Goal: Information Seeking & Learning: Understand process/instructions

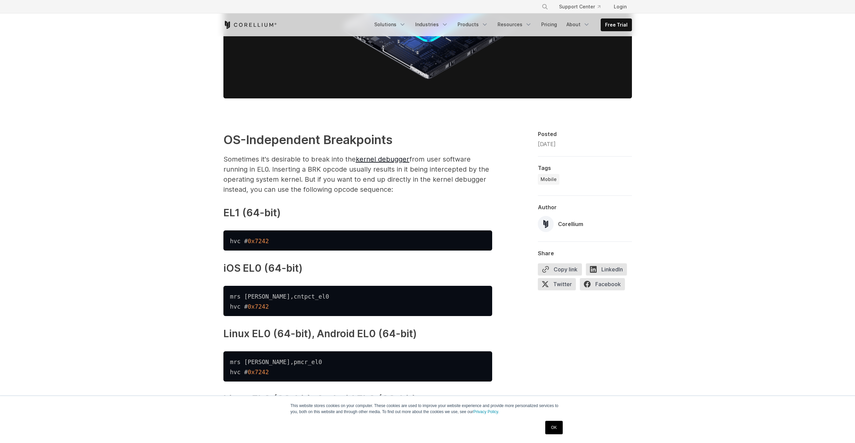
scroll to position [292, 0]
click at [236, 365] on code "mrs xzr , pmcr_el0 hvc # 0x7242" at bounding box center [276, 367] width 92 height 17
drag, startPoint x: 236, startPoint y: 365, endPoint x: 272, endPoint y: 363, distance: 35.6
click at [272, 363] on code "mrs xzr , pmcr_el0 hvc # 0x7242" at bounding box center [276, 367] width 92 height 17
copy code "mrs [PERSON_NAME] , pmcr_el0"
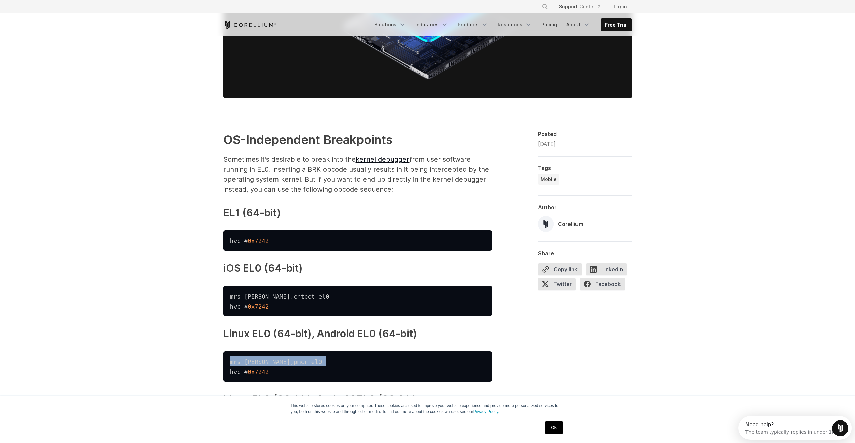
scroll to position [0, 0]
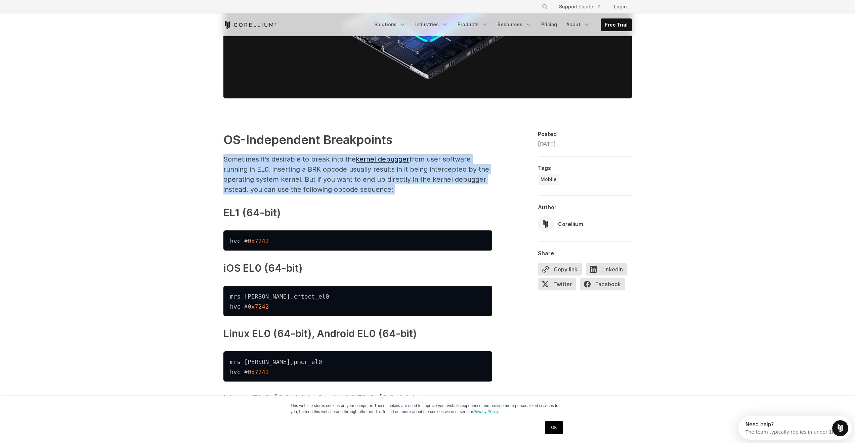
drag, startPoint x: 250, startPoint y: 154, endPoint x: 403, endPoint y: 201, distance: 159.8
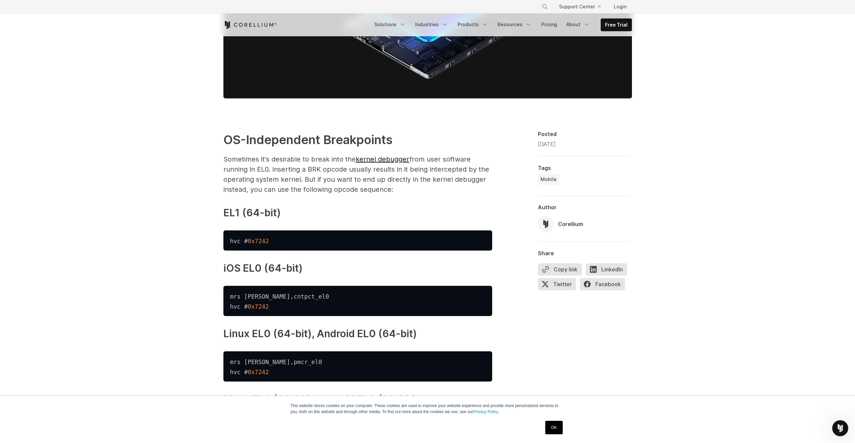
click at [282, 168] on p "Sometimes it's desirable to break into the kernel debugger from user software r…" at bounding box center [357, 174] width 269 height 40
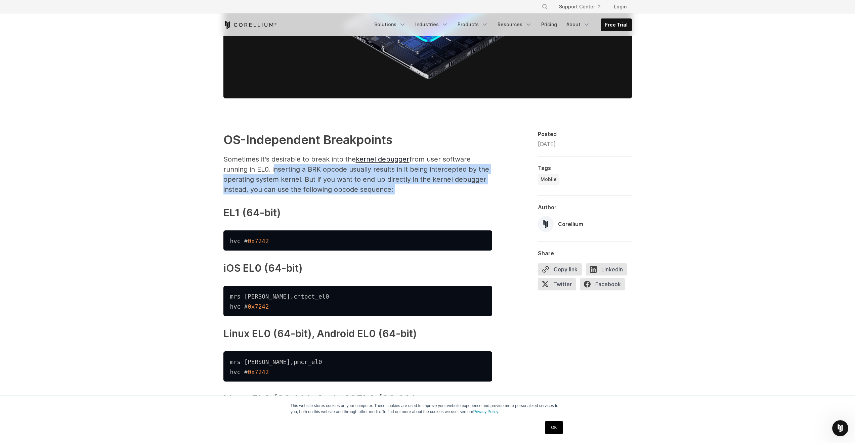
drag, startPoint x: 282, startPoint y: 168, endPoint x: 459, endPoint y: 185, distance: 177.9
click at [459, 185] on p "Sometimes it's desirable to break into the kernel debugger from user software r…" at bounding box center [357, 174] width 269 height 40
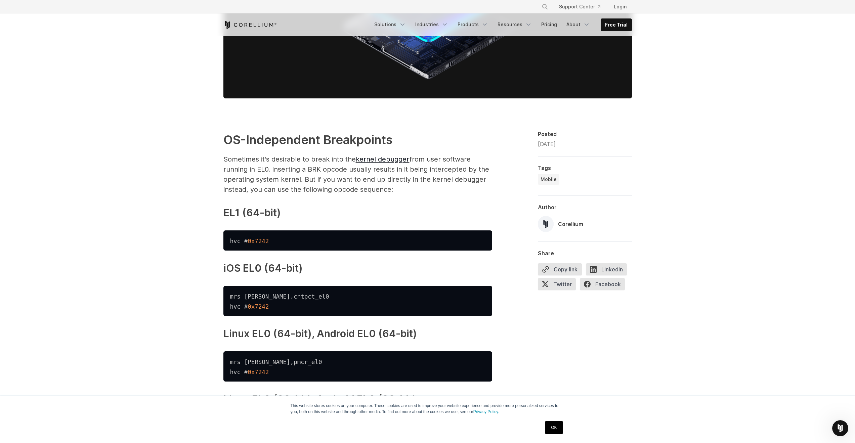
click at [459, 185] on p "Sometimes it's desirable to break into the kernel debugger from user software r…" at bounding box center [357, 174] width 269 height 40
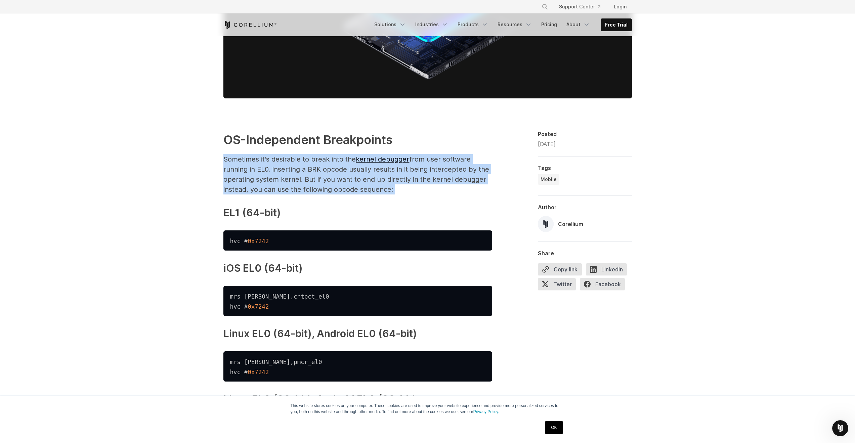
click at [459, 185] on p "Sometimes it's desirable to break into the kernel debugger from user software r…" at bounding box center [357, 174] width 269 height 40
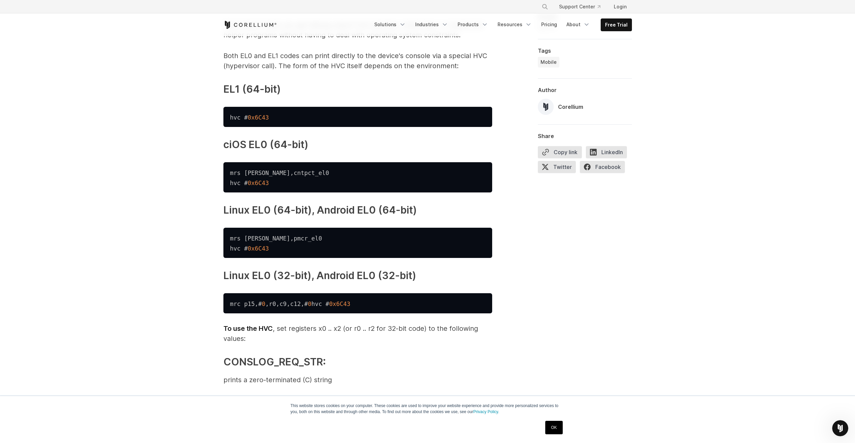
scroll to position [841, 0]
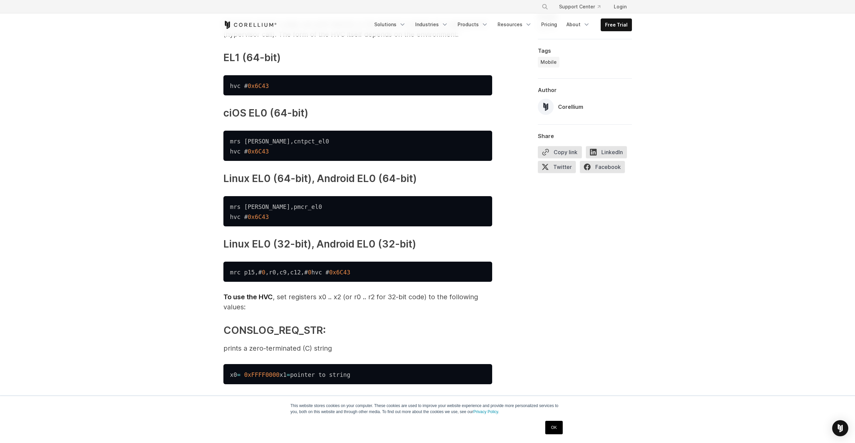
scroll to position [866, 0]
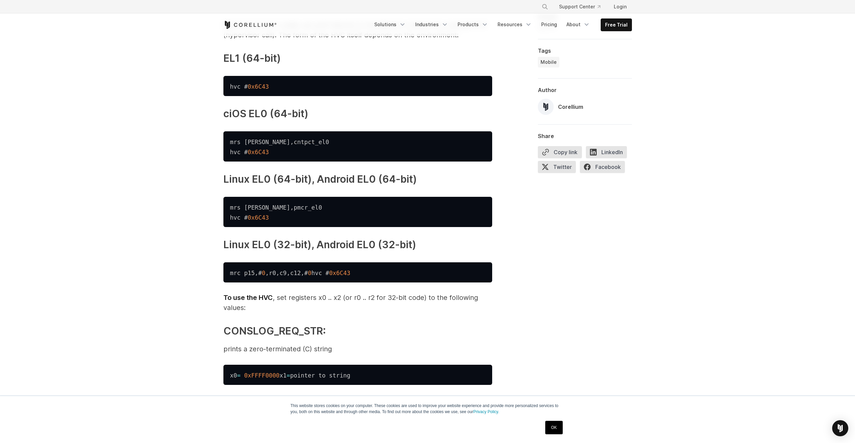
click at [237, 218] on code "mrs [PERSON_NAME] , pmcr_el0 hvc # 0x6C43" at bounding box center [276, 212] width 92 height 17
drag, startPoint x: 237, startPoint y: 218, endPoint x: 241, endPoint y: 217, distance: 3.4
click at [241, 217] on code "mrs [PERSON_NAME] , pmcr_el0 hvc # 0x6C43" at bounding box center [276, 212] width 92 height 17
copy code "mrs [PERSON_NAME] , pmcr_el0"
